Goal: Task Accomplishment & Management: Manage account settings

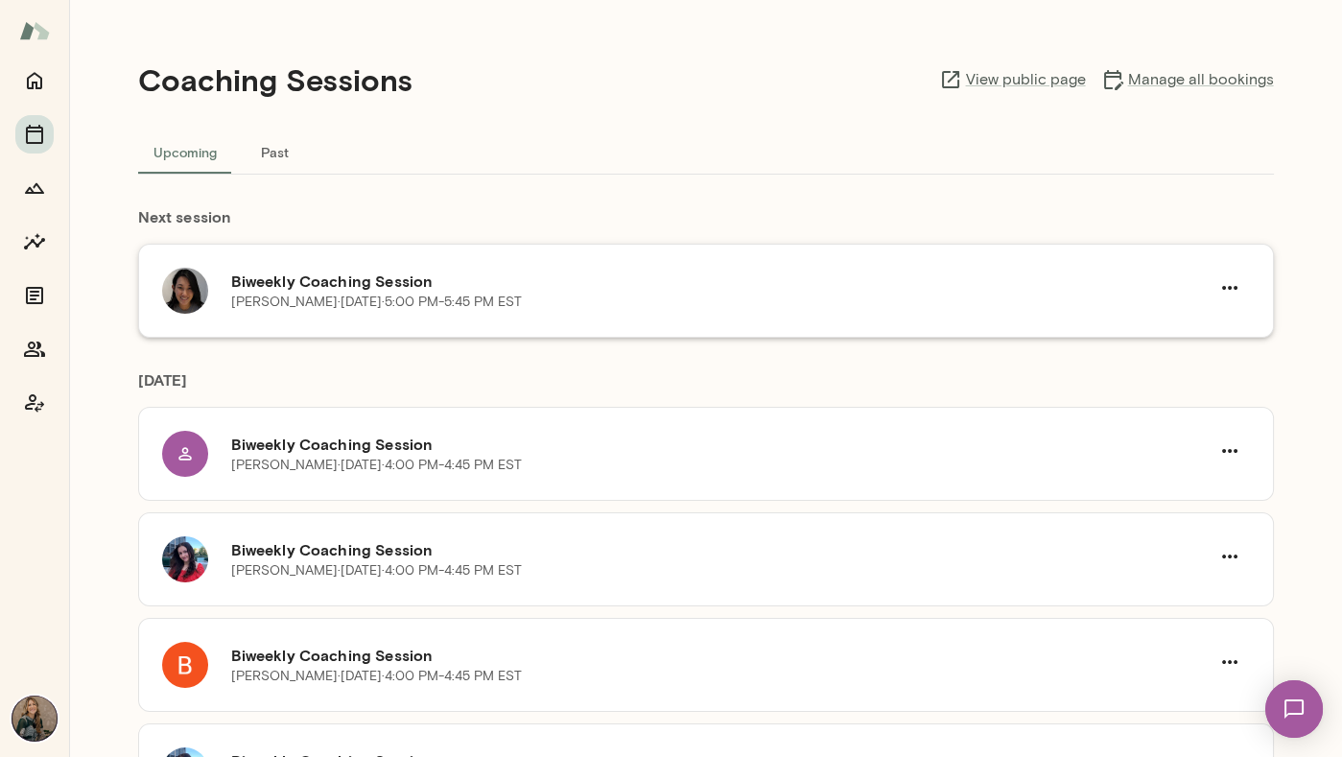
click at [473, 276] on h6 "Biweekly Coaching Session" at bounding box center [720, 280] width 978 height 23
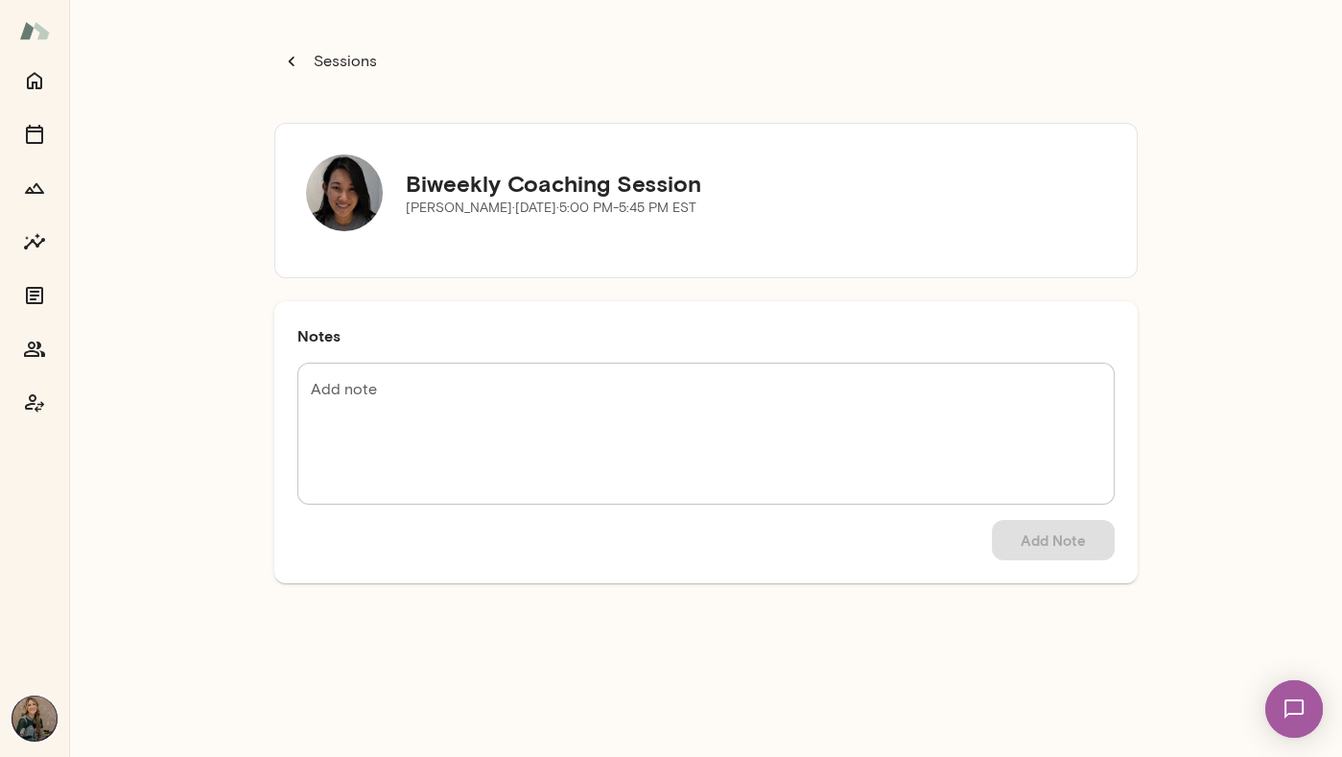
click at [294, 54] on icon "button" at bounding box center [291, 61] width 21 height 21
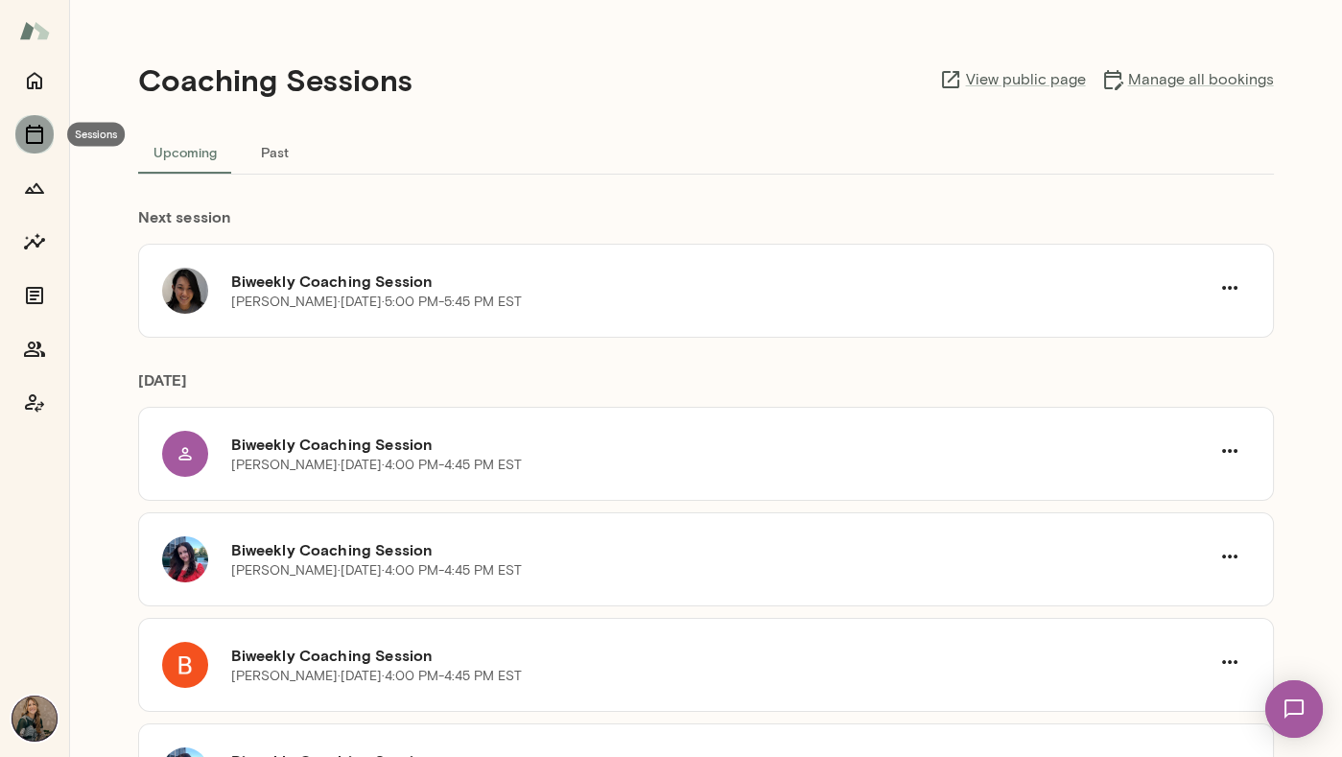
click at [32, 136] on icon "Sessions" at bounding box center [34, 134] width 23 height 23
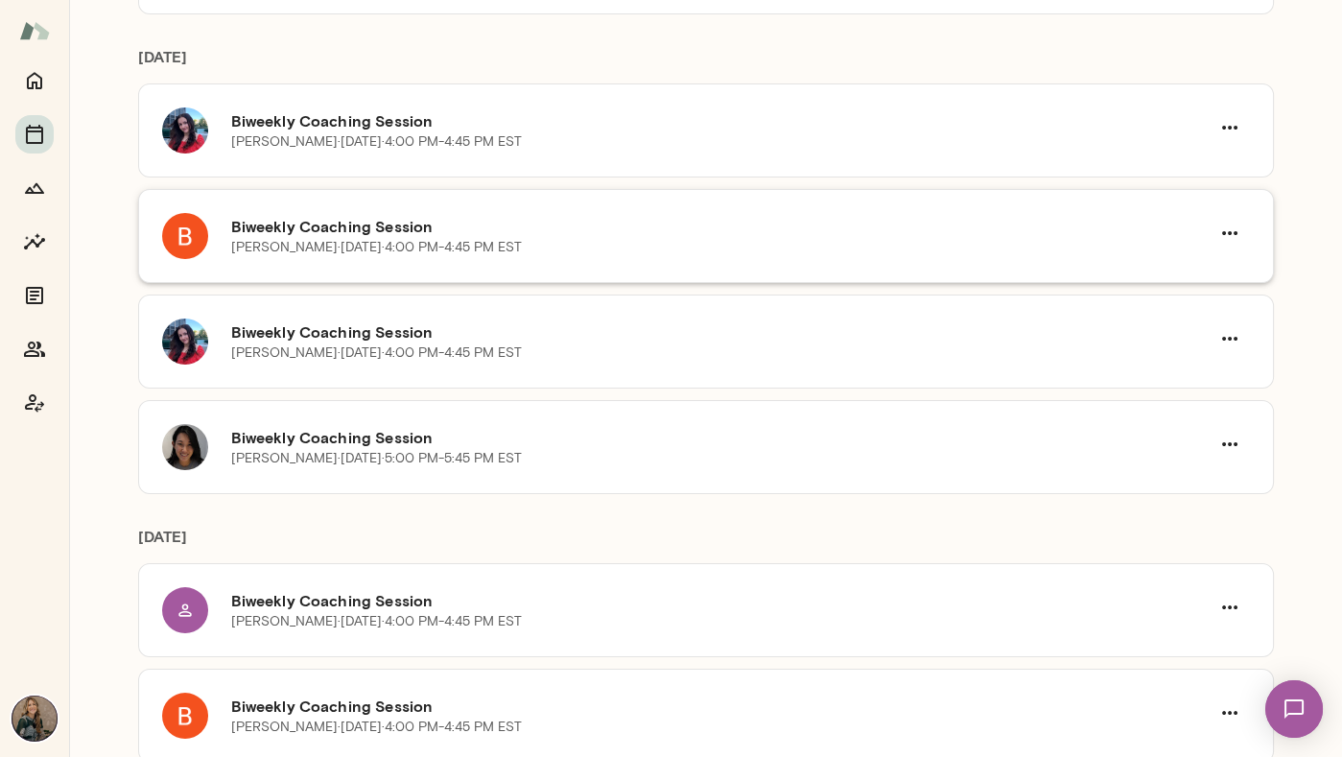
scroll to position [338, 0]
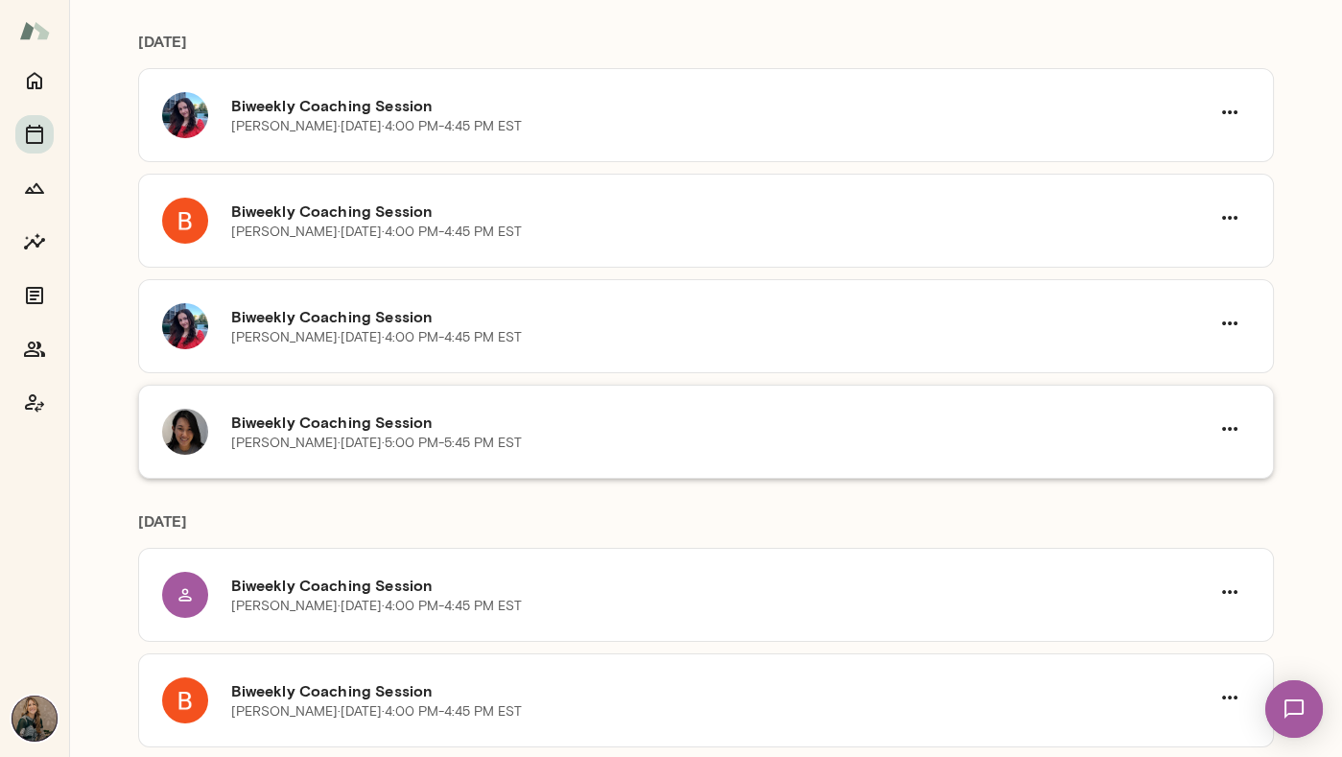
click at [354, 421] on h6 "Biweekly Coaching Session" at bounding box center [720, 421] width 978 height 23
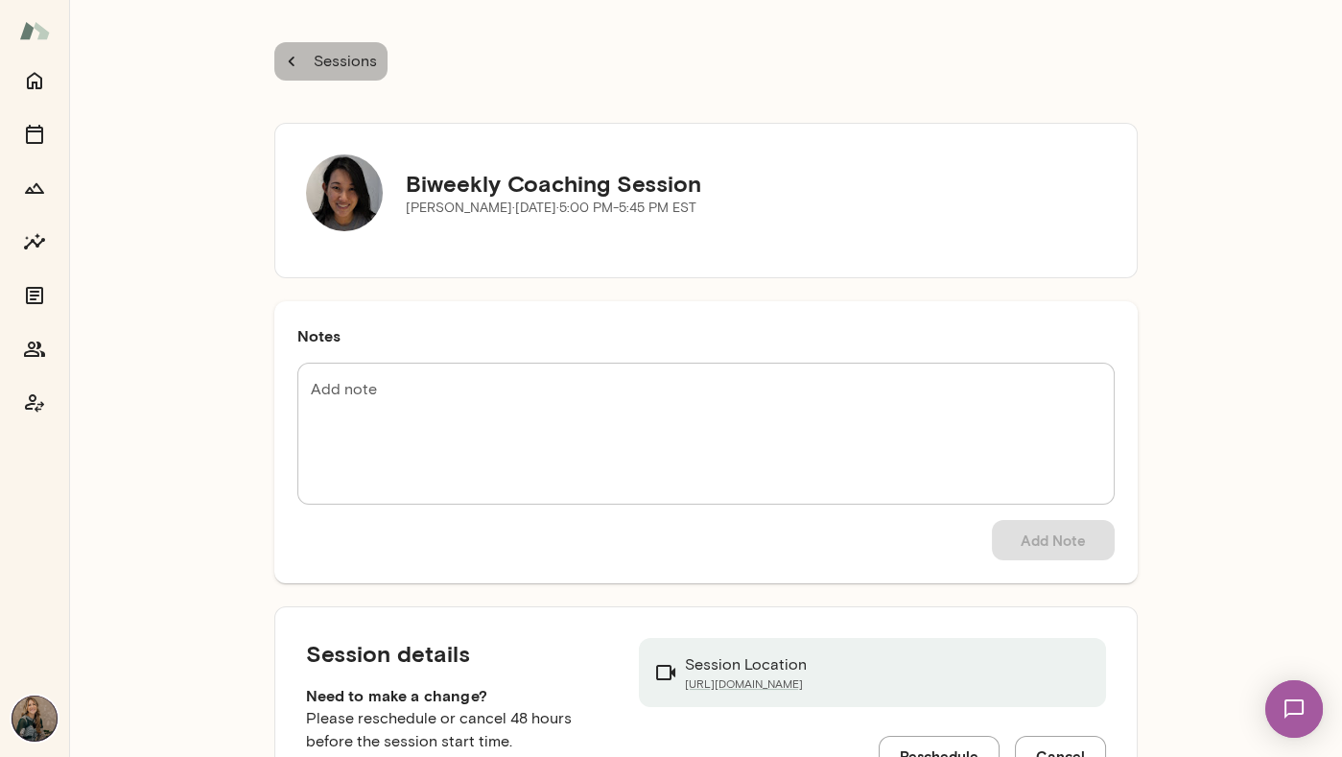
click at [367, 66] on p "Sessions" at bounding box center [343, 61] width 67 height 23
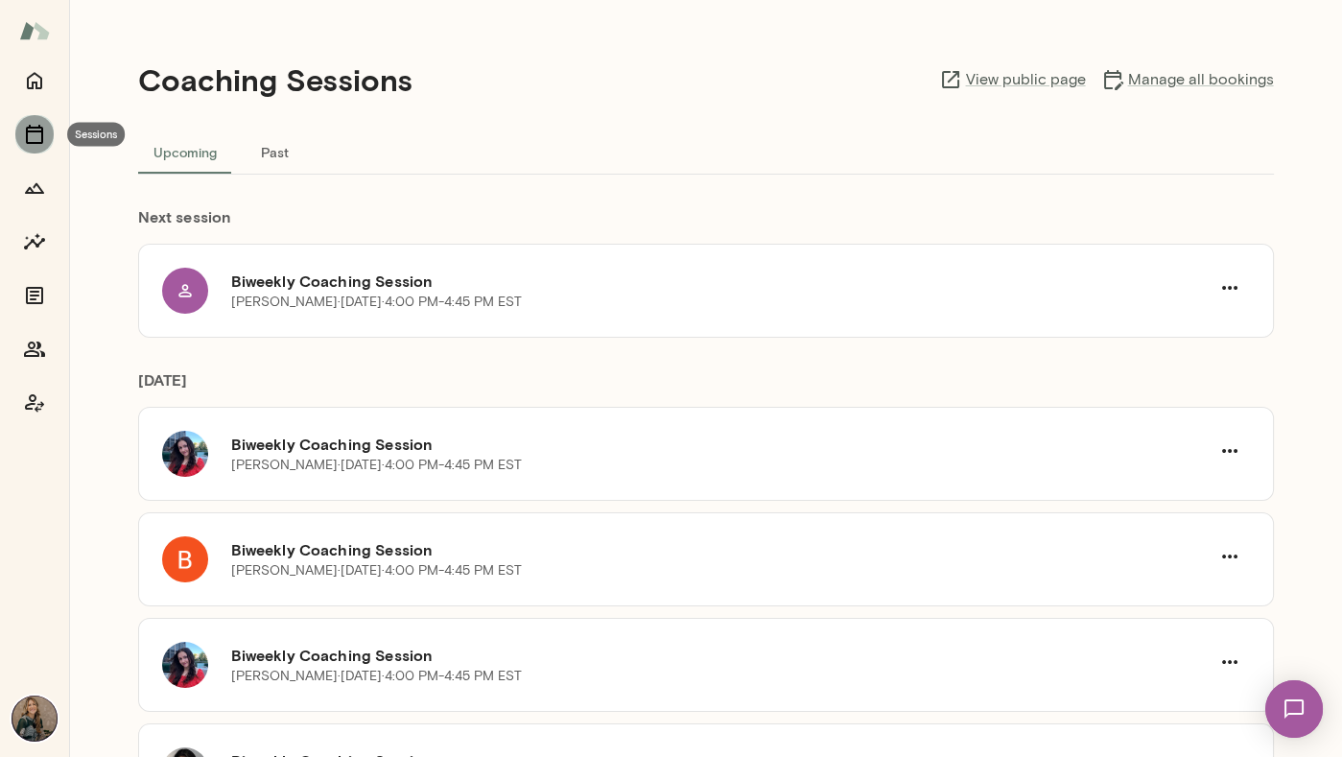
click at [33, 129] on icon "Sessions" at bounding box center [34, 134] width 23 height 23
click at [1207, 85] on link "Manage all bookings" at bounding box center [1187, 79] width 173 height 23
click at [36, 138] on icon "Sessions" at bounding box center [34, 134] width 23 height 23
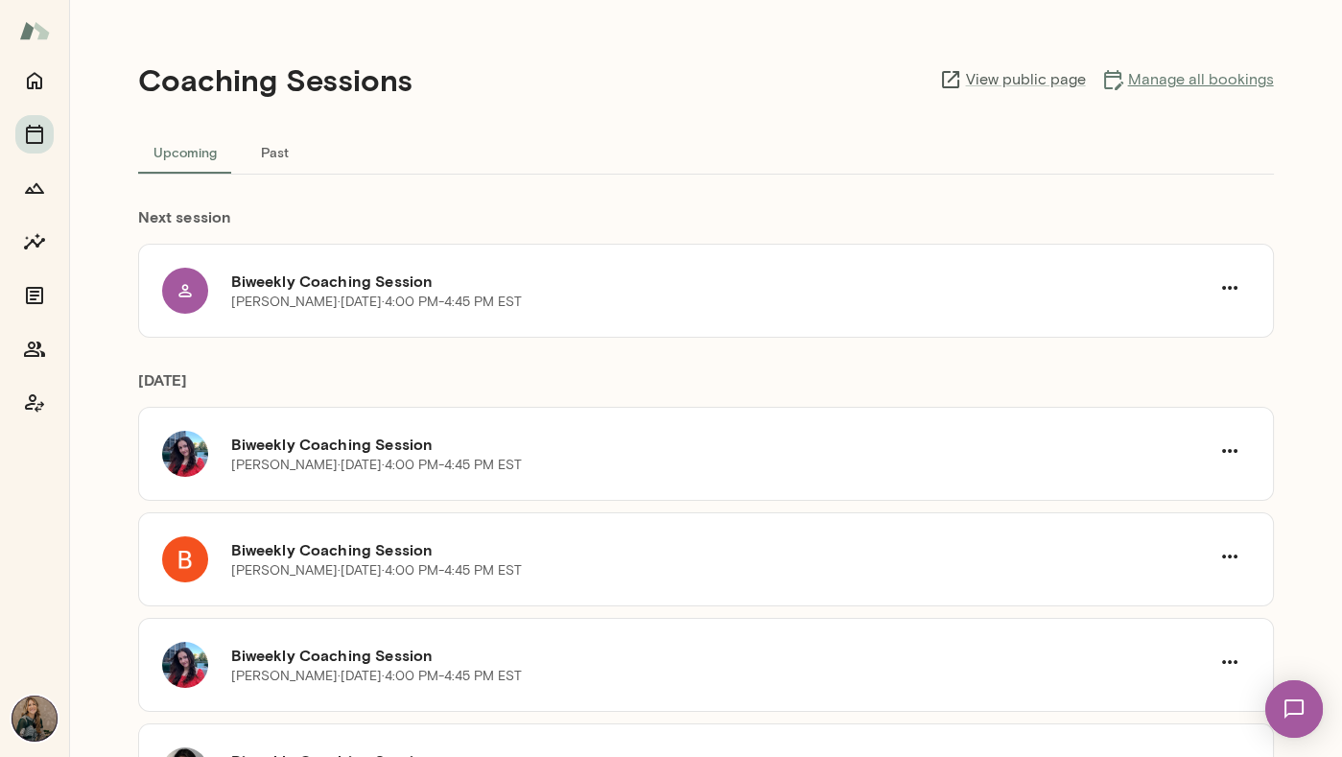
click at [1196, 82] on link "Manage all bookings" at bounding box center [1187, 79] width 173 height 23
